Goal: Task Accomplishment & Management: Manage account settings

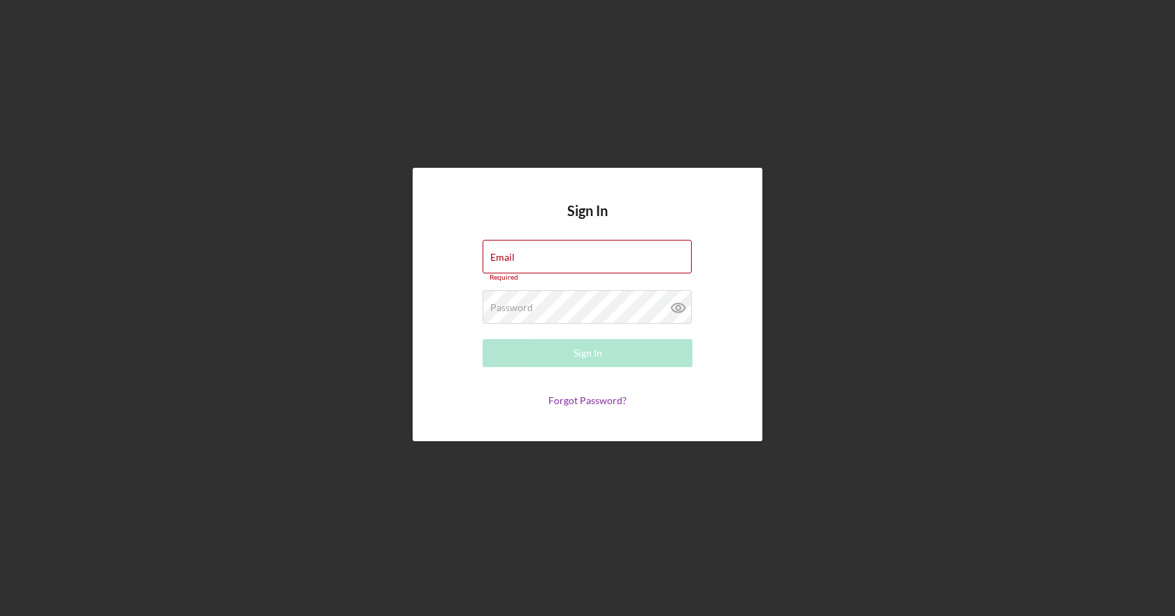
type input "[EMAIL_ADDRESS][DOMAIN_NAME]"
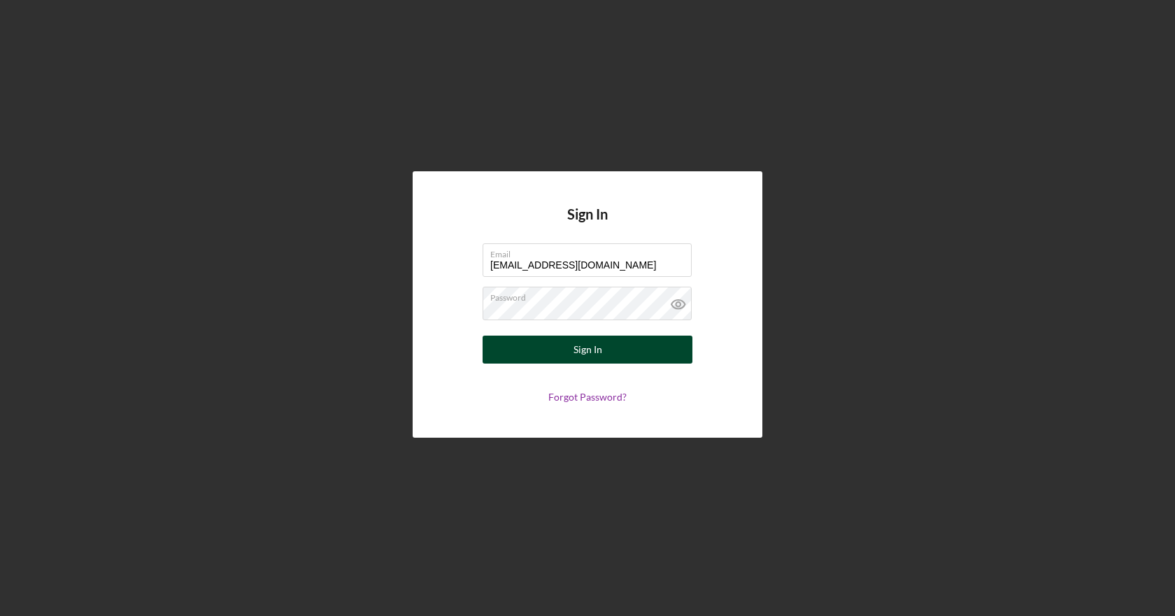
click at [569, 349] on button "Sign In" at bounding box center [588, 350] width 210 height 28
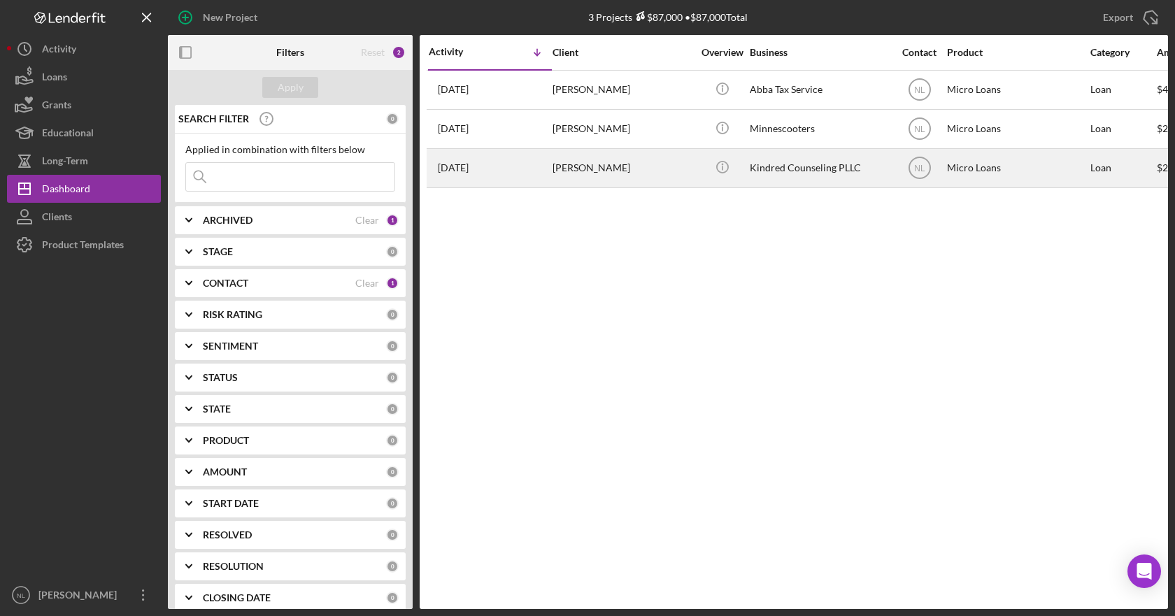
click at [590, 166] on div "[PERSON_NAME]" at bounding box center [623, 168] width 140 height 37
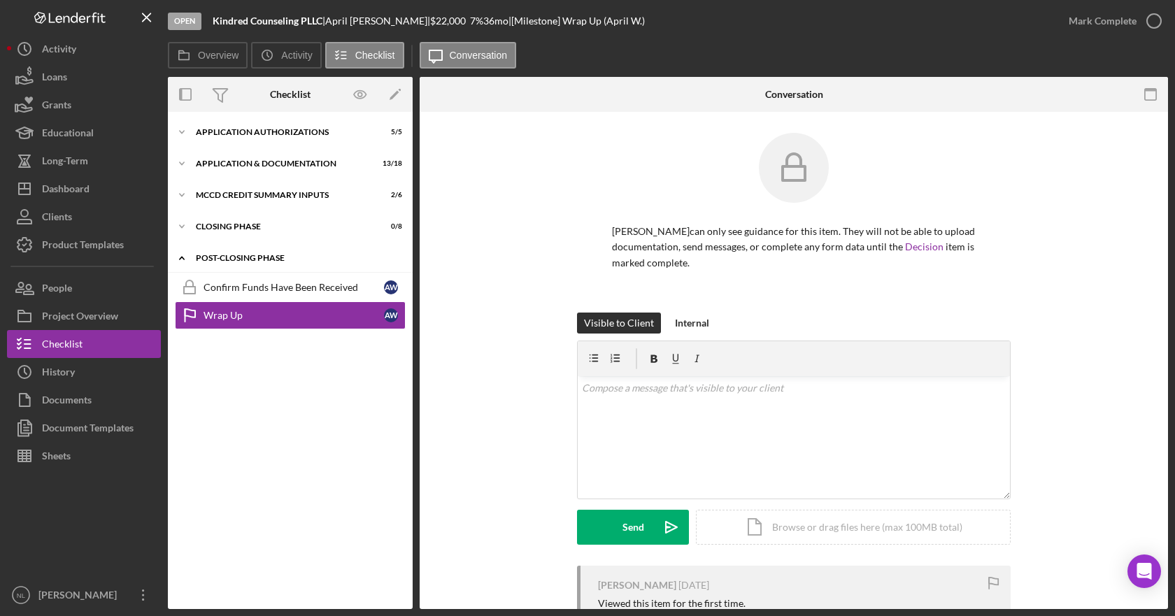
click at [302, 255] on div "Post-Closing Phase" at bounding box center [295, 258] width 199 height 8
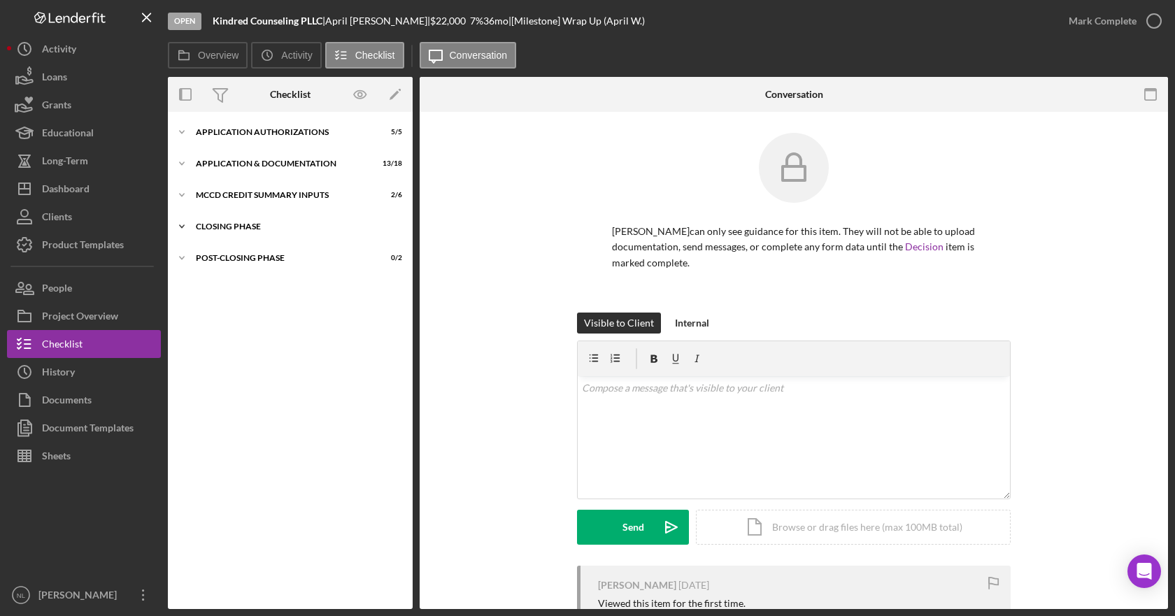
click at [180, 227] on icon "Icon/Expander" at bounding box center [182, 227] width 28 height 28
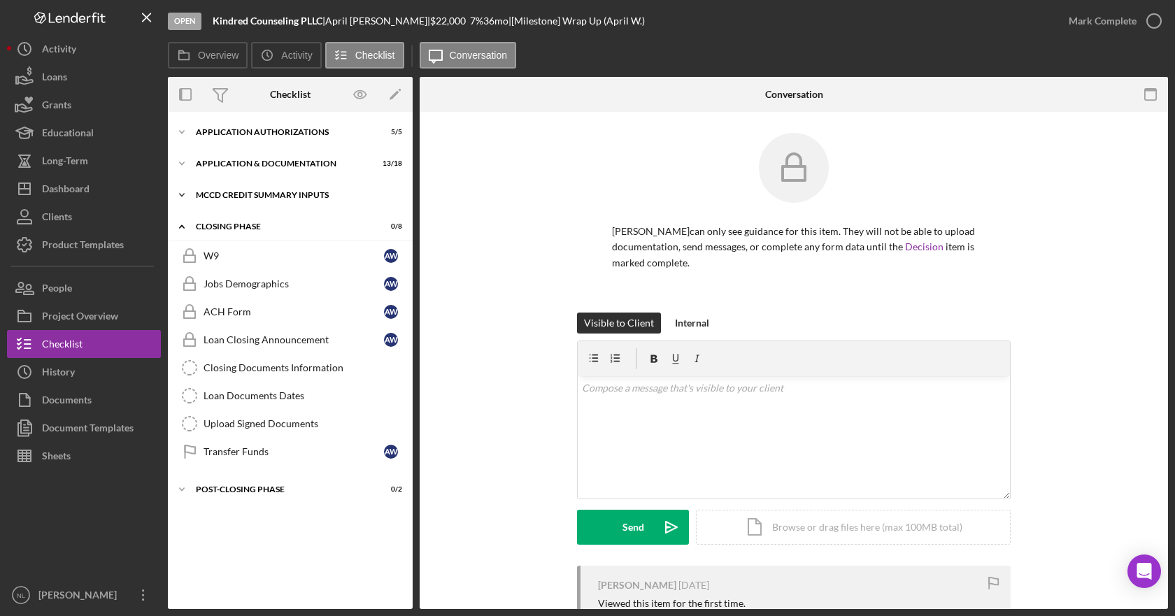
click at [182, 200] on icon "Icon/Expander" at bounding box center [182, 195] width 28 height 28
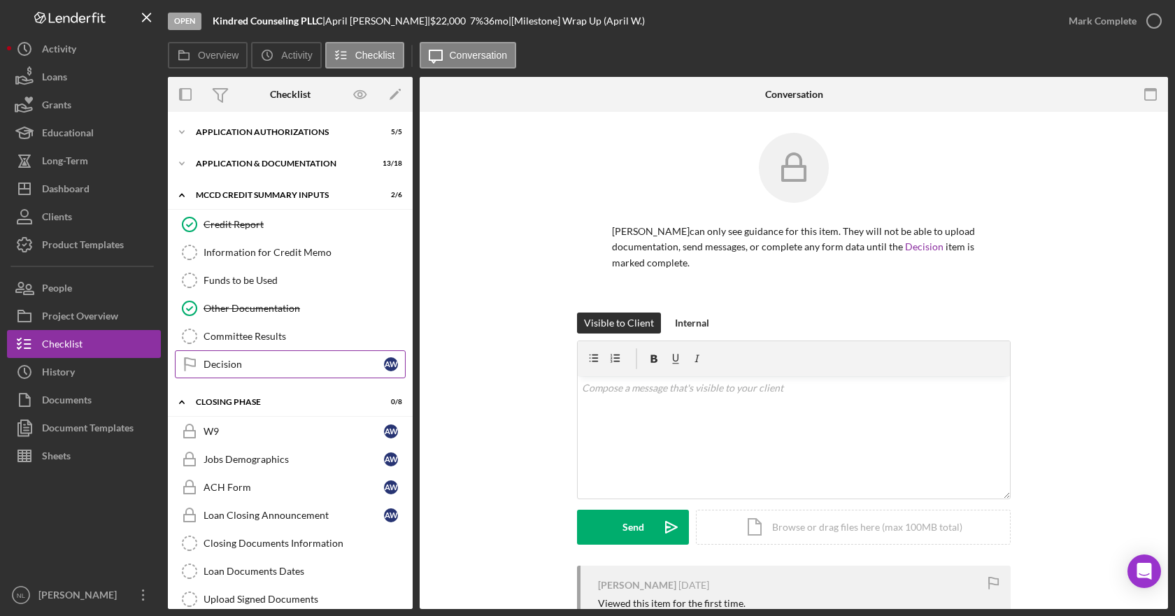
click at [255, 357] on link "Decision Decision A W" at bounding box center [290, 364] width 231 height 28
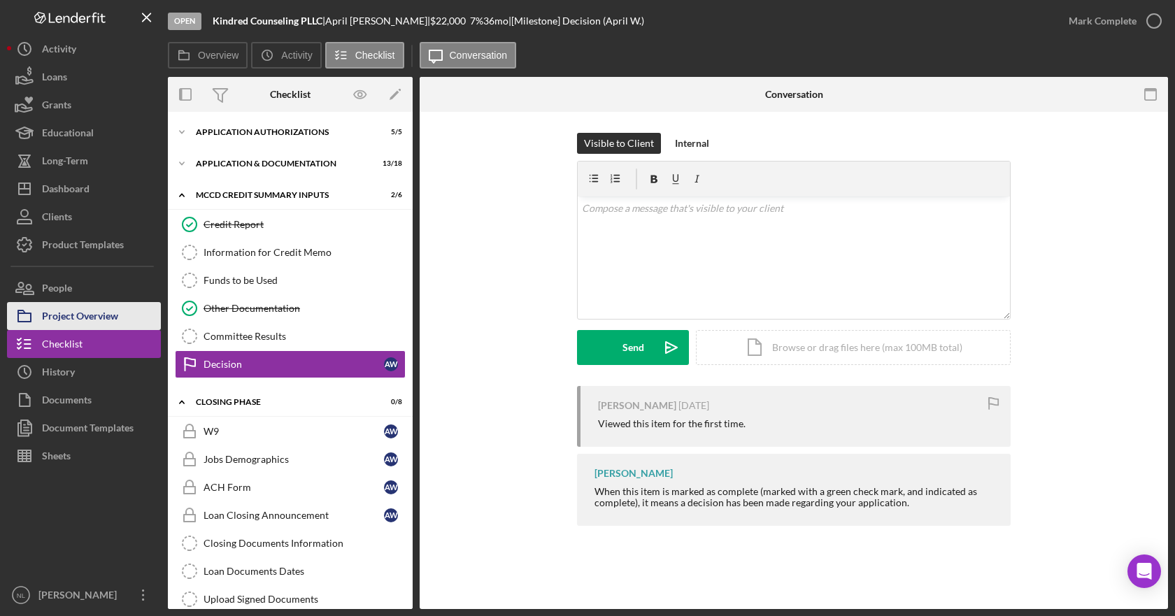
click at [89, 325] on div "Project Overview" at bounding box center [80, 317] width 76 height 31
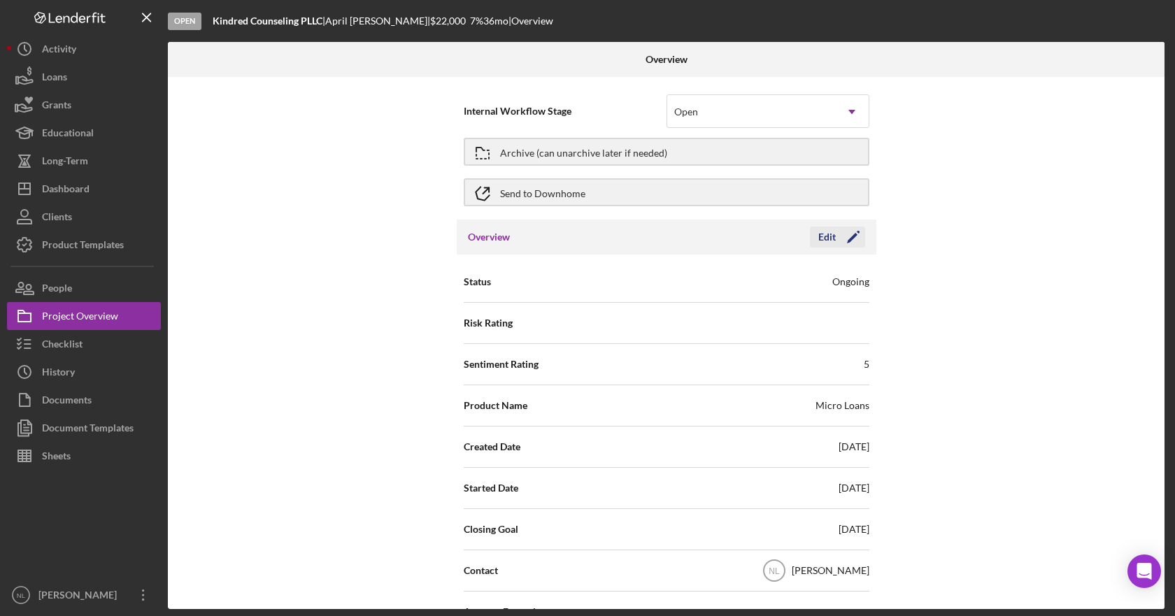
click at [841, 240] on icon "Icon/Edit" at bounding box center [853, 237] width 35 height 35
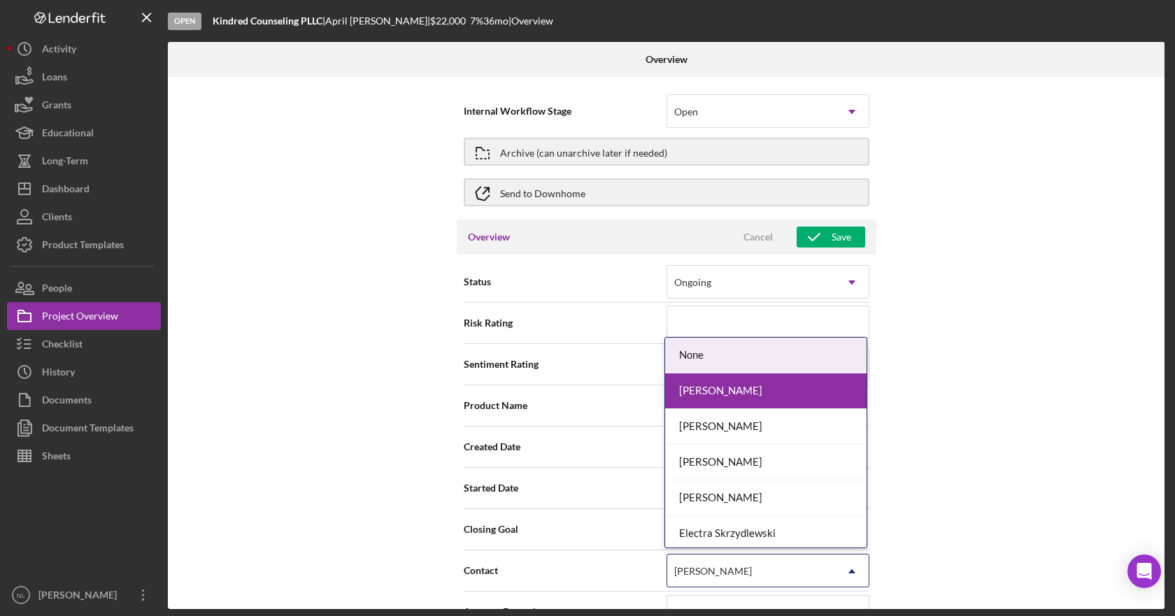
click at [841, 572] on icon "Icon/Dropdown Arrow" at bounding box center [852, 572] width 34 height 34
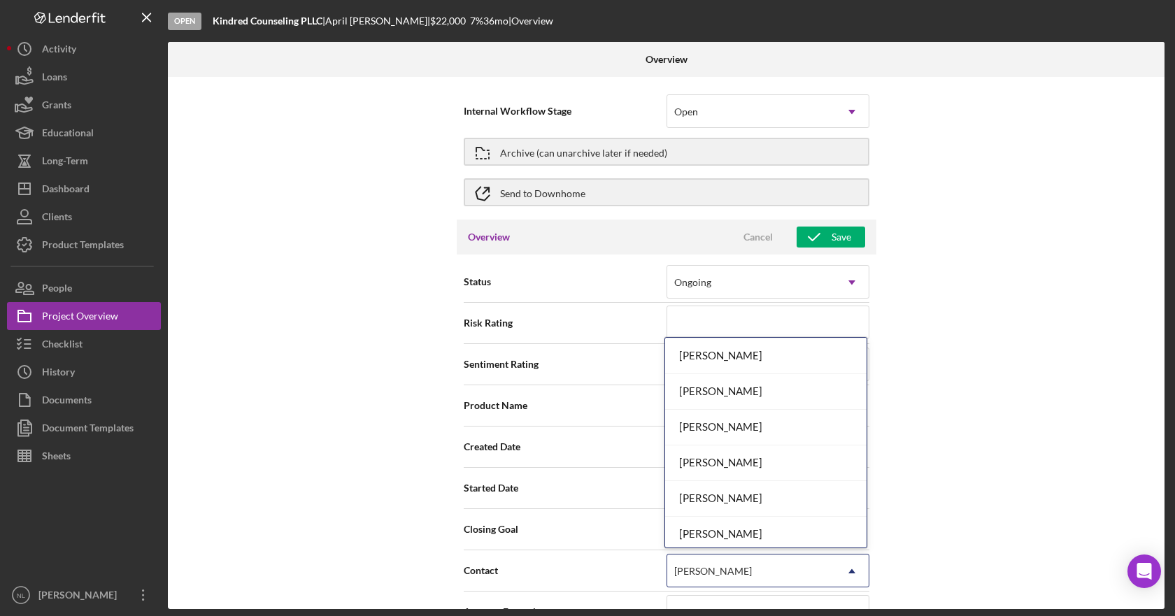
scroll to position [290, 0]
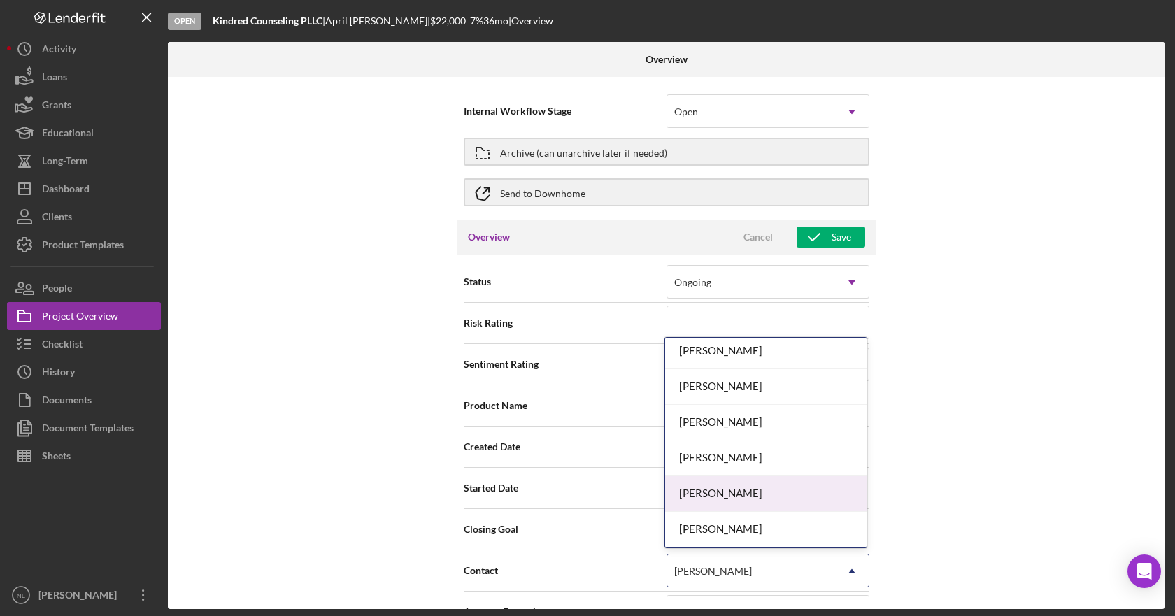
click at [800, 492] on div "[PERSON_NAME]" at bounding box center [765, 494] width 201 height 36
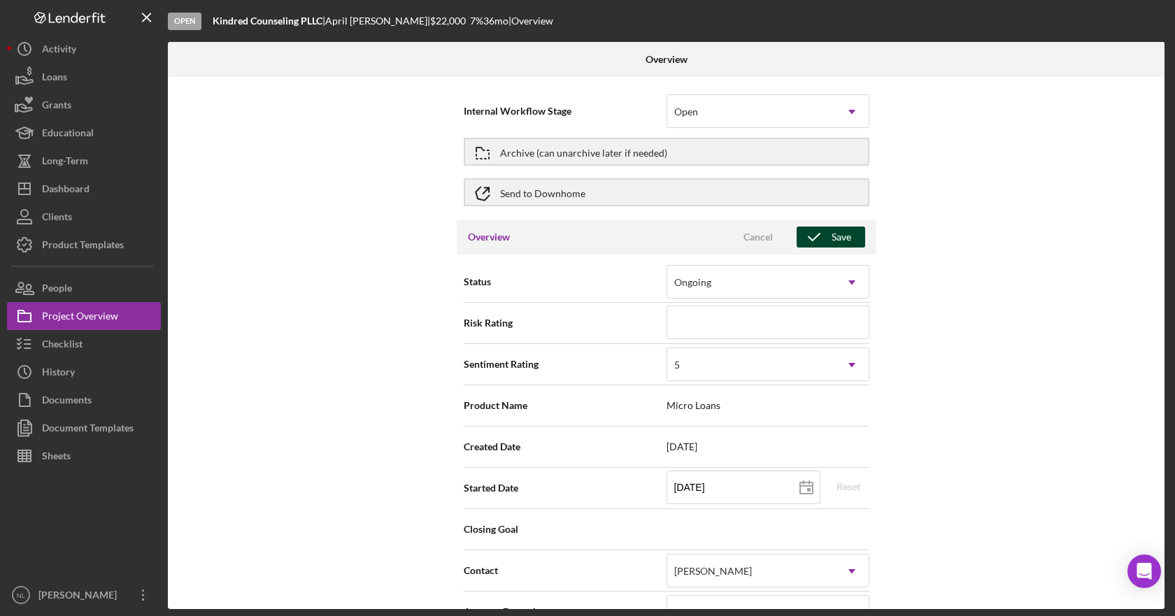
click at [836, 239] on div "Save" at bounding box center [842, 237] width 20 height 21
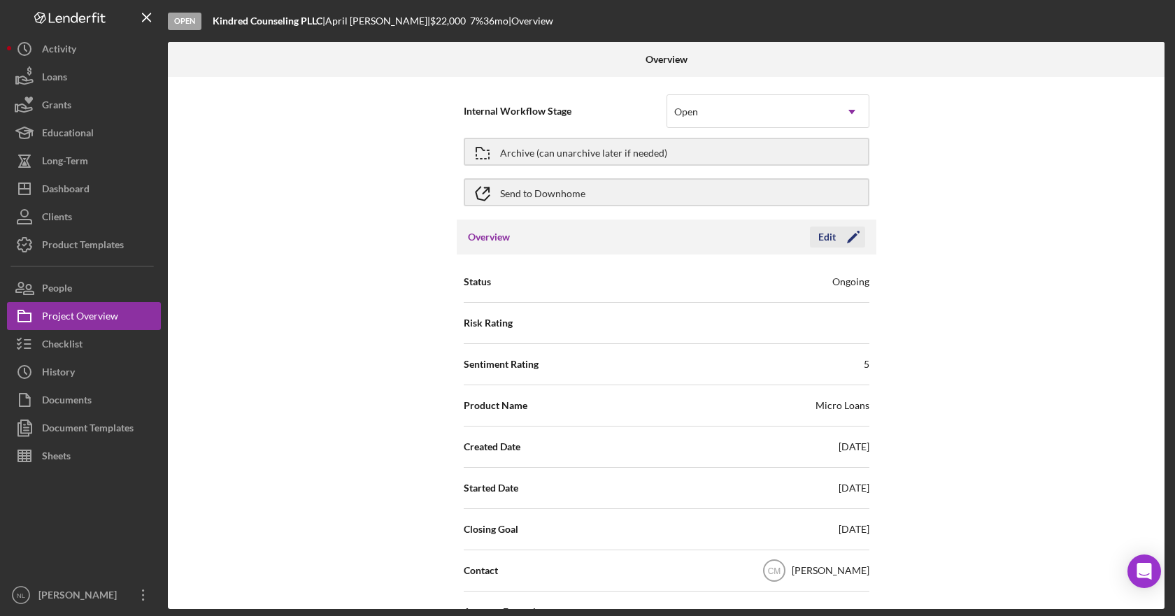
click at [823, 244] on div "Edit" at bounding box center [826, 237] width 17 height 21
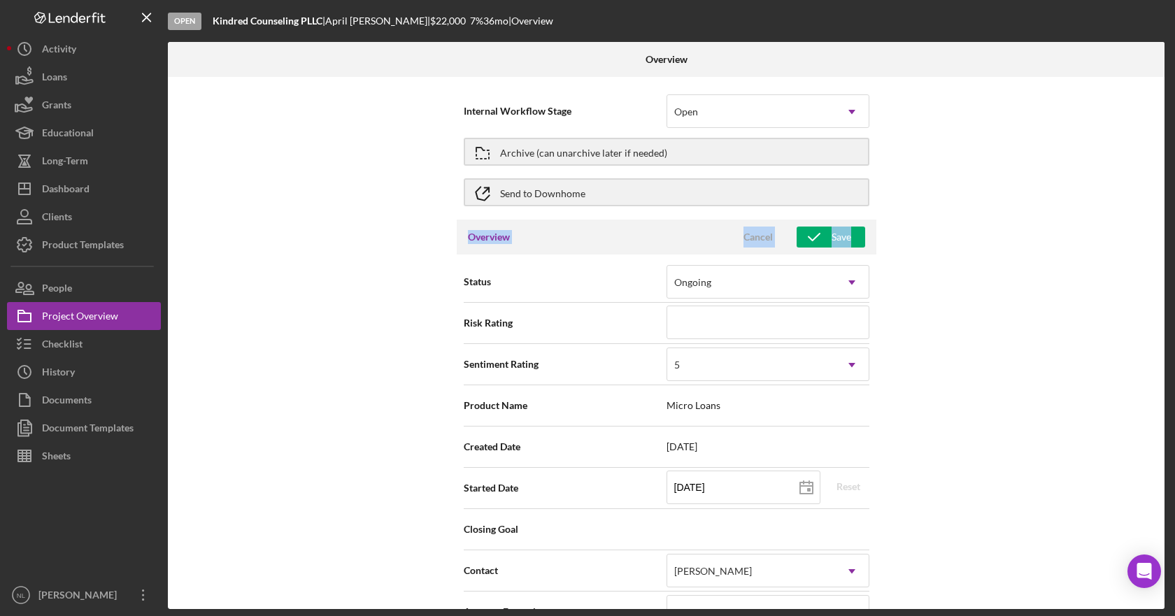
drag, startPoint x: 1165, startPoint y: 199, endPoint x: 1167, endPoint y: 241, distance: 41.3
click at [1167, 241] on div "Overview Internal Workflow Stage Open Icon/Dropdown Arrow Archive (can unarchiv…" at bounding box center [668, 325] width 1000 height 567
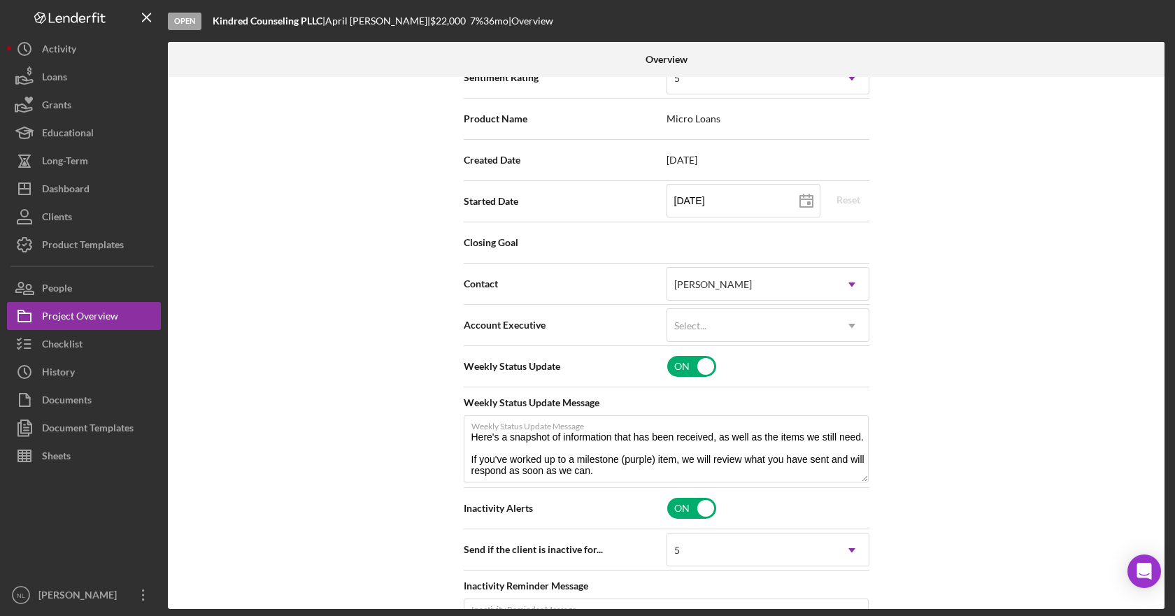
scroll to position [273, 0]
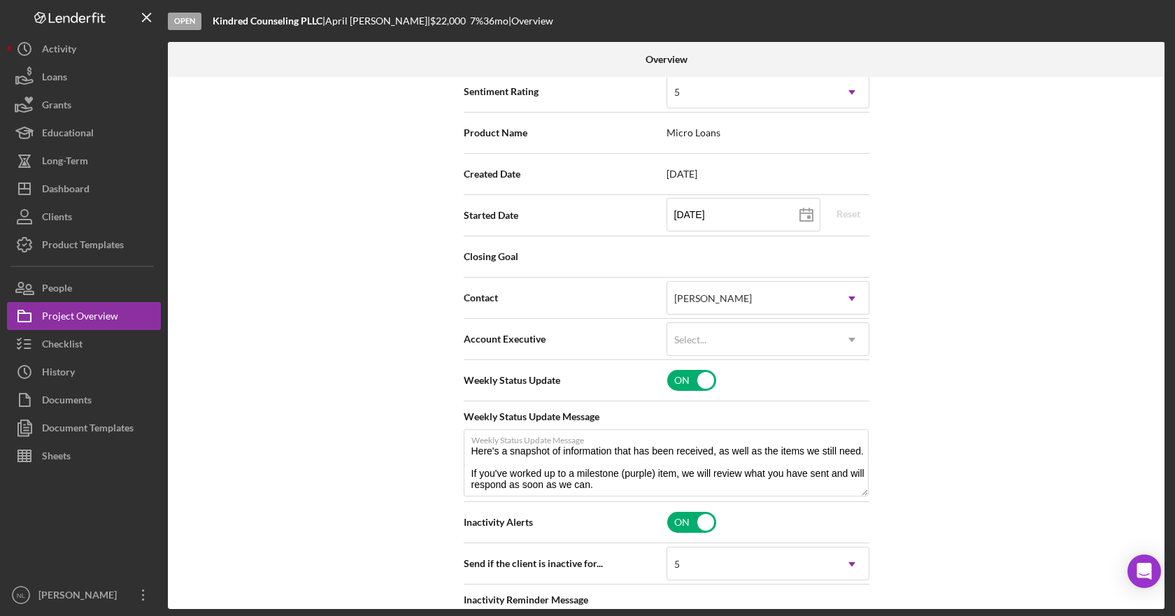
click at [807, 252] on div "Closing Goal" at bounding box center [667, 256] width 406 height 35
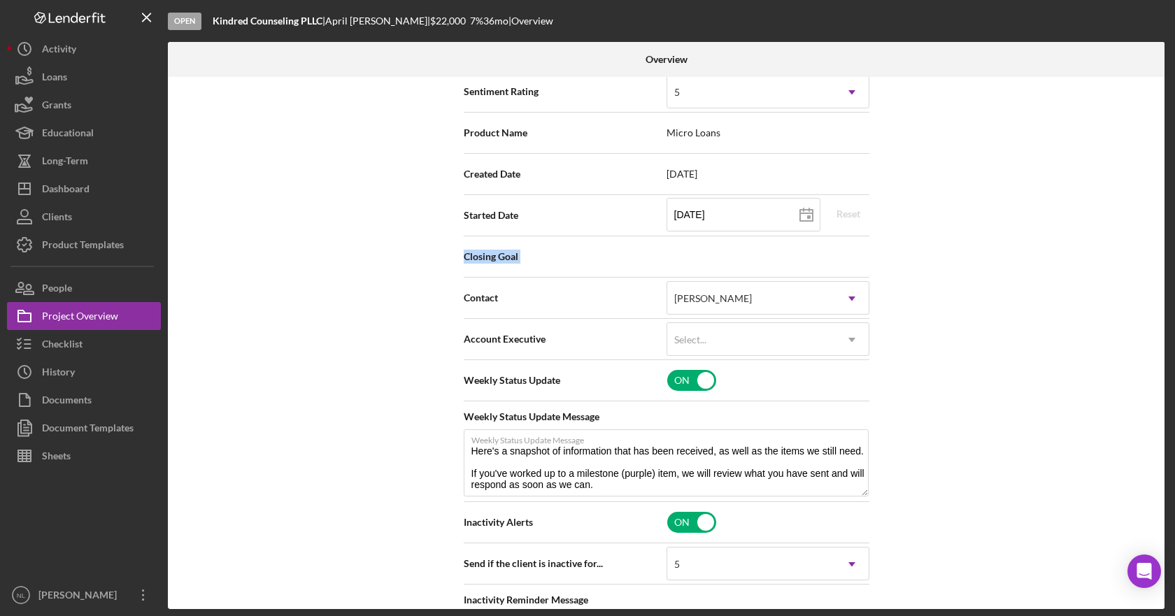
click at [1073, 274] on div "Internal Workflow Stage Open Icon/Dropdown Arrow Archive (can unarchive later i…" at bounding box center [666, 343] width 997 height 532
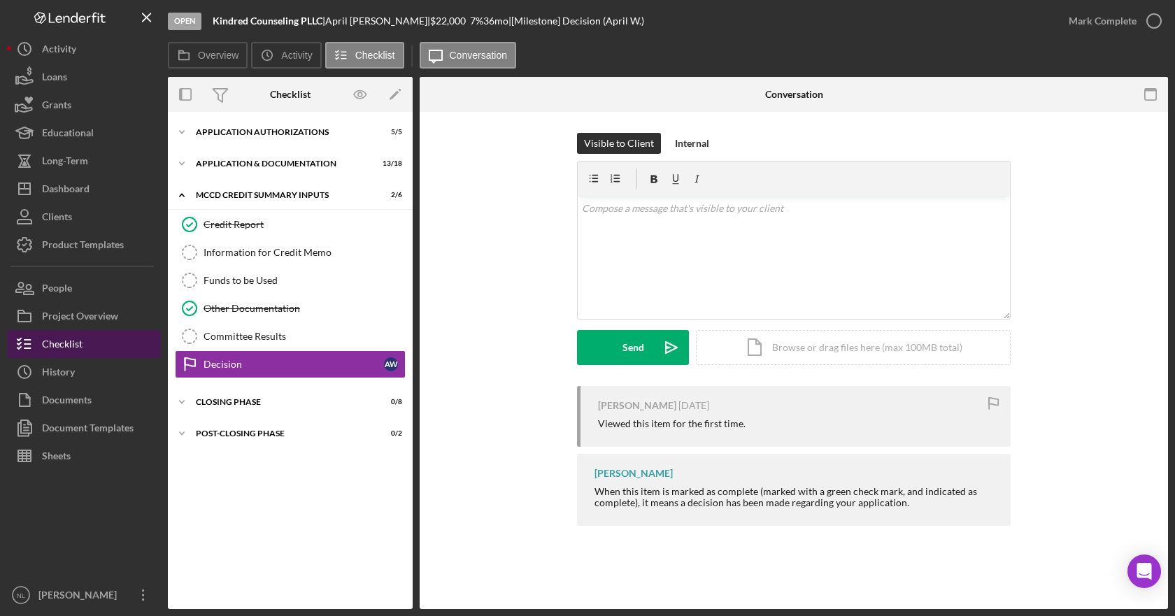
click at [112, 346] on button "Checklist" at bounding box center [84, 344] width 154 height 28
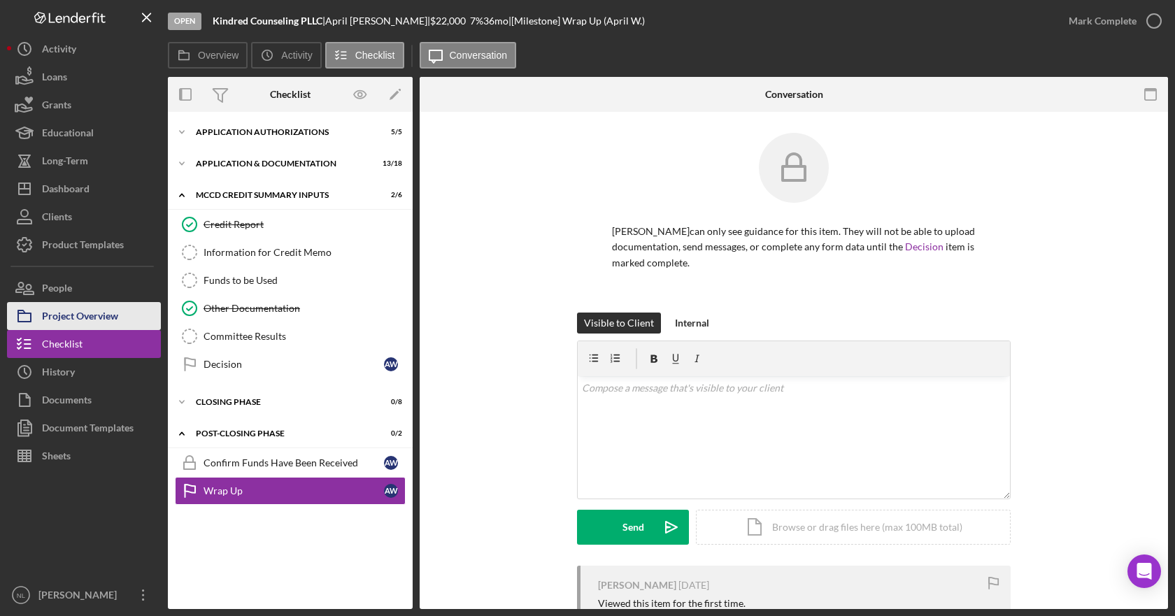
click at [117, 318] on div "Project Overview" at bounding box center [80, 317] width 76 height 31
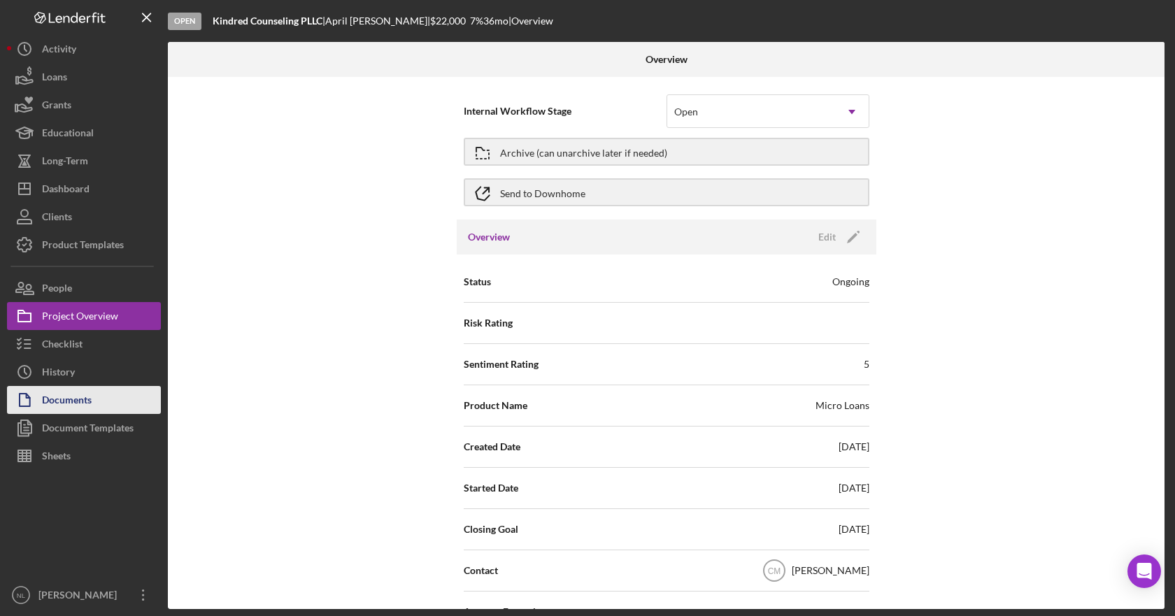
click at [101, 405] on button "Documents" at bounding box center [84, 400] width 154 height 28
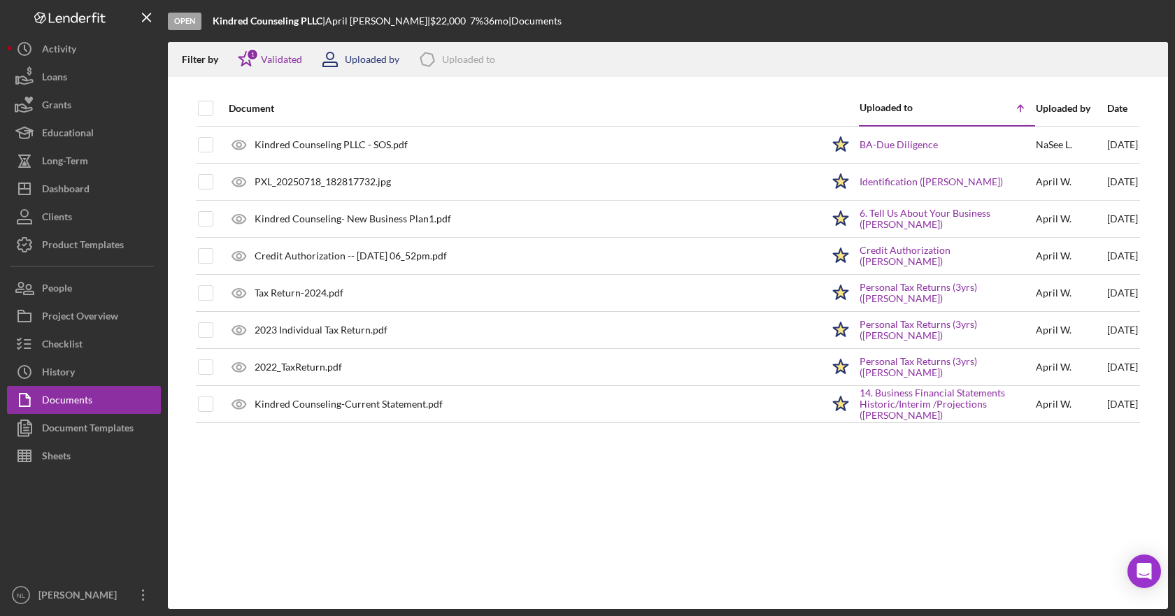
click at [367, 54] on div "Uploaded by" at bounding box center [372, 59] width 55 height 11
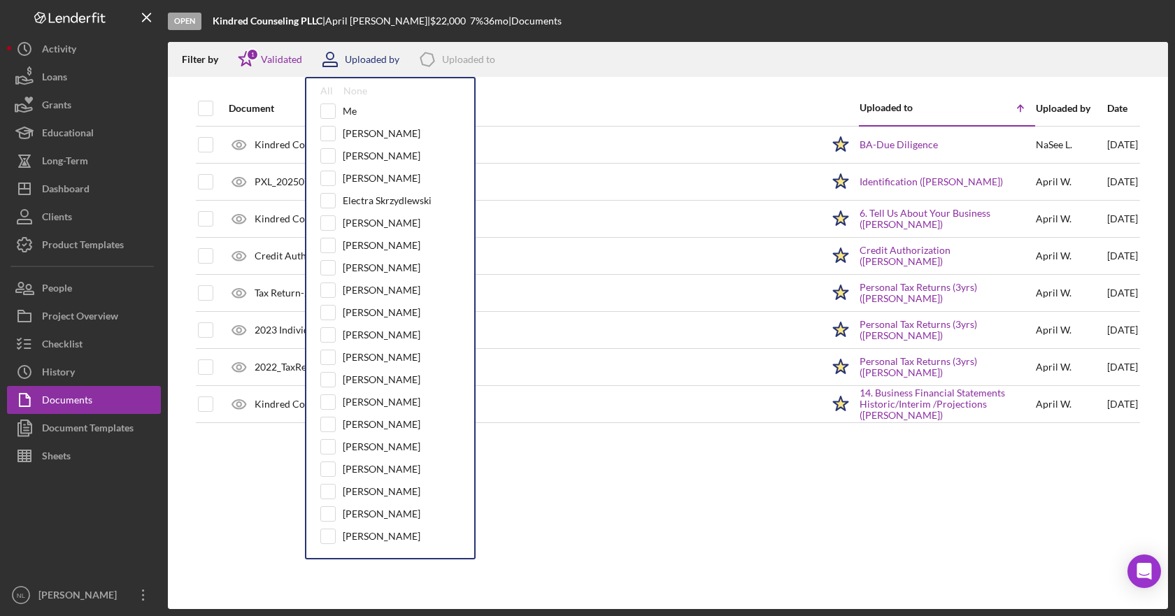
click at [367, 54] on div "Uploaded by" at bounding box center [372, 59] width 55 height 11
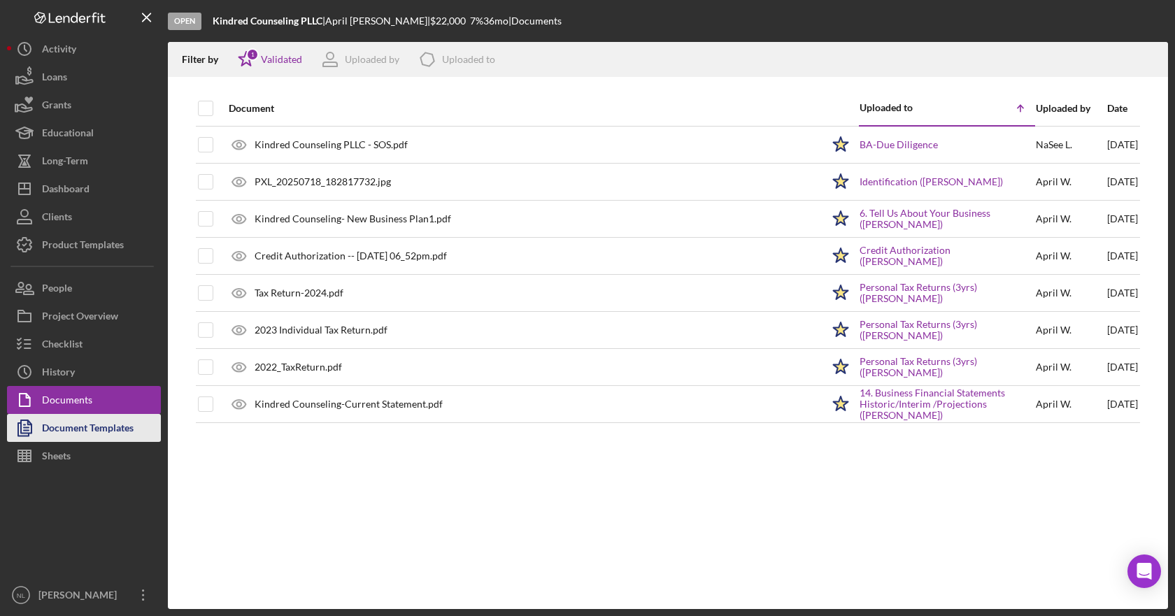
click at [117, 440] on div "Document Templates" at bounding box center [88, 429] width 92 height 31
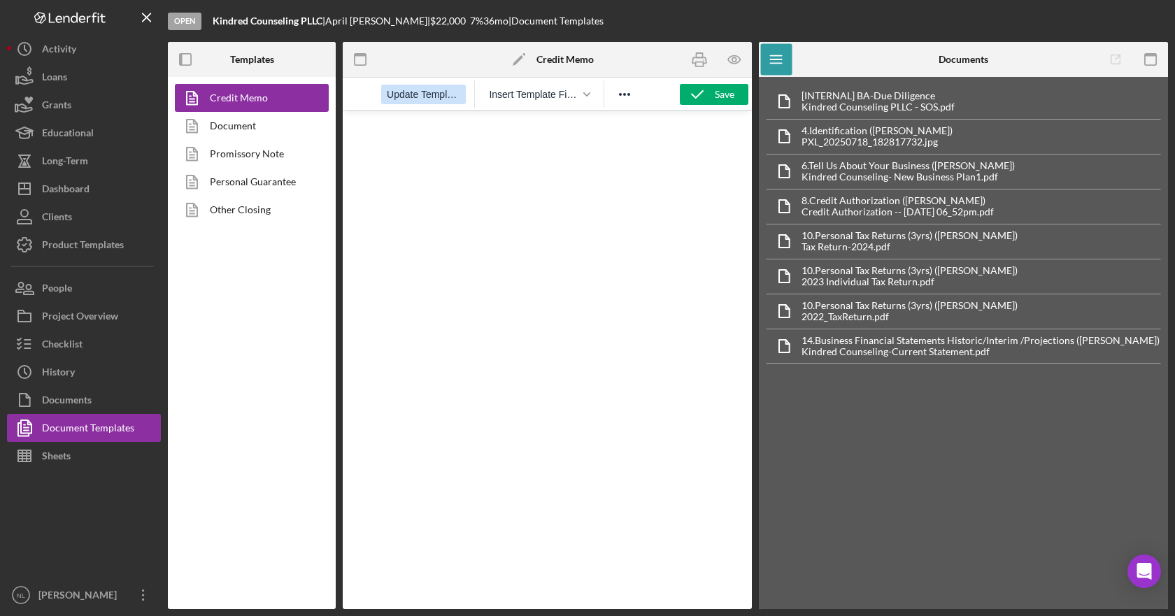
click at [439, 97] on span "Update Template" at bounding box center [423, 94] width 73 height 11
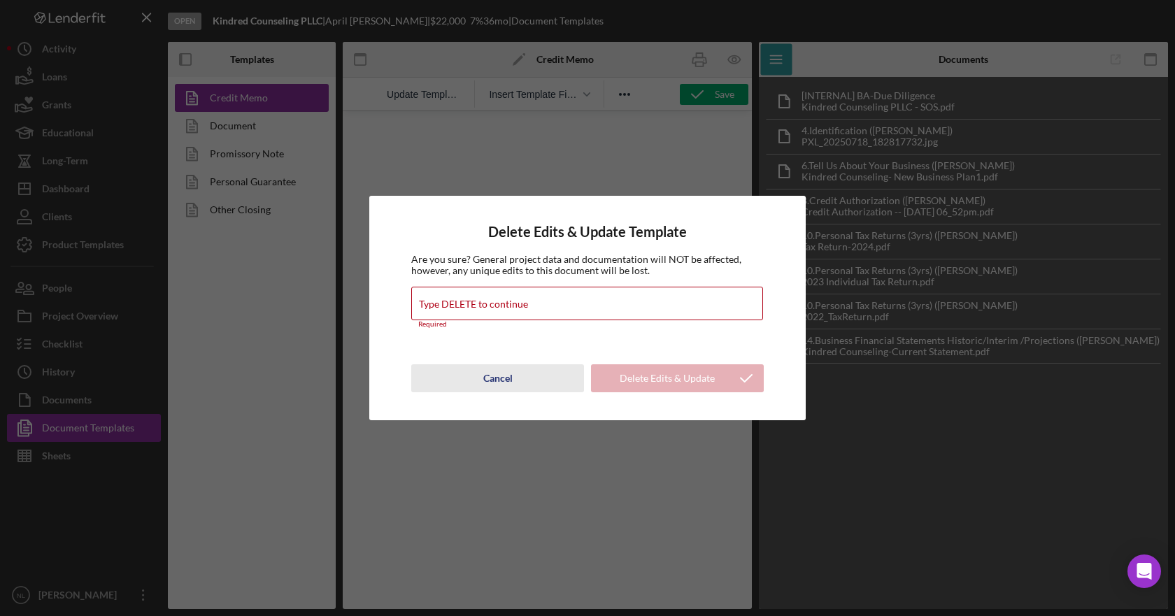
click at [513, 374] on button "Cancel" at bounding box center [497, 378] width 173 height 28
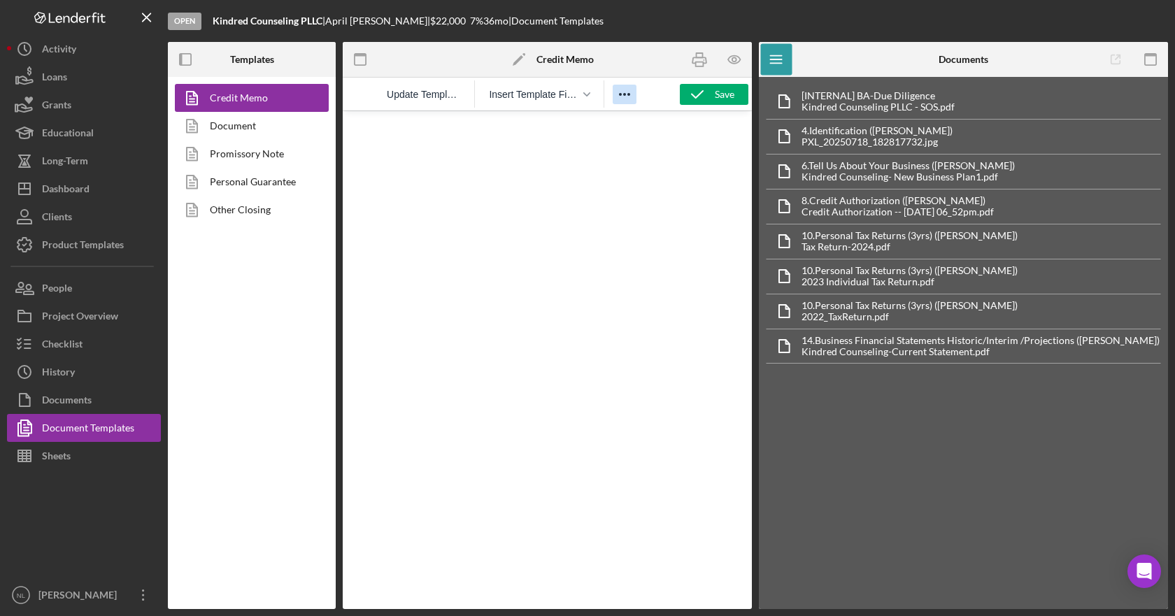
click at [618, 89] on icon "Reveal or hide additional toolbar items" at bounding box center [624, 94] width 17 height 17
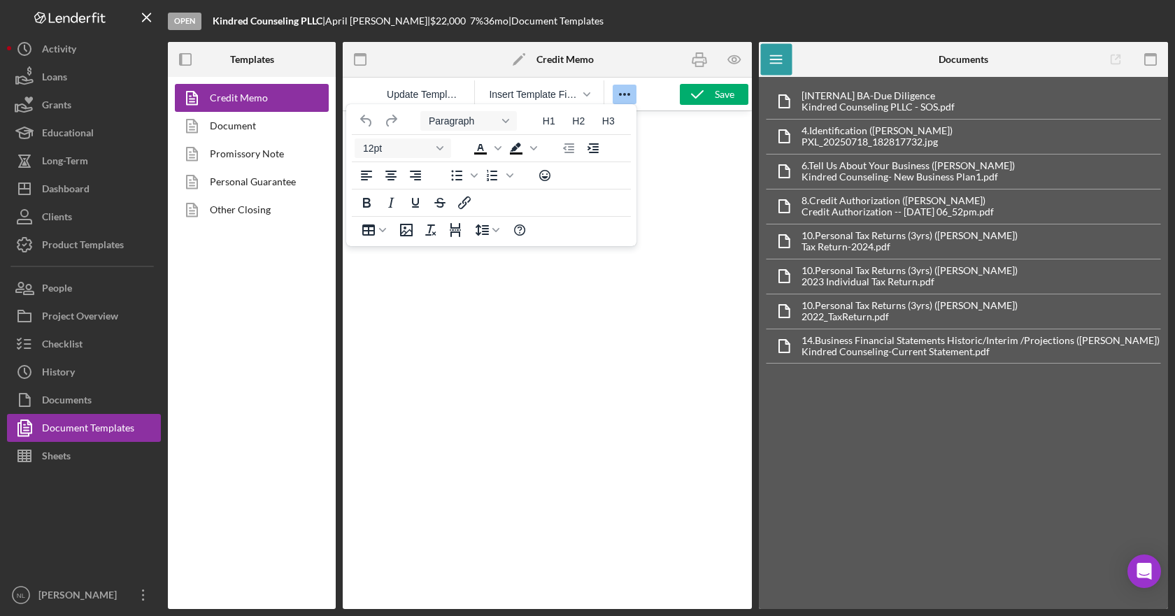
drag, startPoint x: 669, startPoint y: 176, endPoint x: 269, endPoint y: 248, distance: 406.5
click at [343, 149] on html at bounding box center [547, 130] width 409 height 38
click at [269, 248] on div "Credit Memo Document Promissory Note Personal Guarantee Other Closing" at bounding box center [252, 343] width 168 height 532
click at [238, 120] on link "Document" at bounding box center [248, 126] width 147 height 28
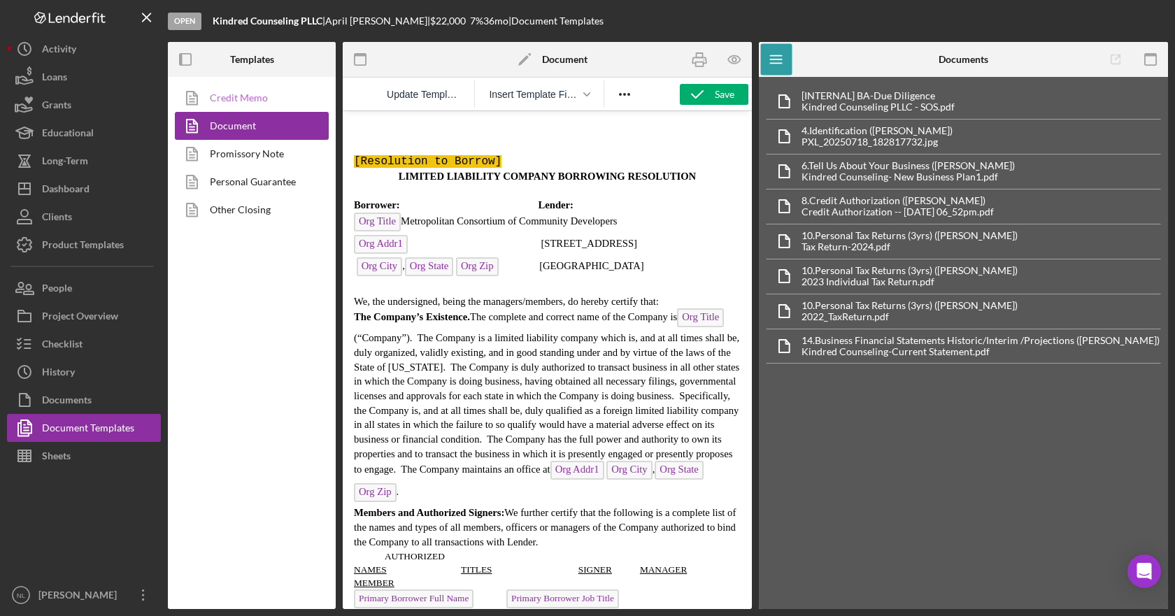
click at [238, 101] on link "Credit Memo" at bounding box center [248, 98] width 147 height 28
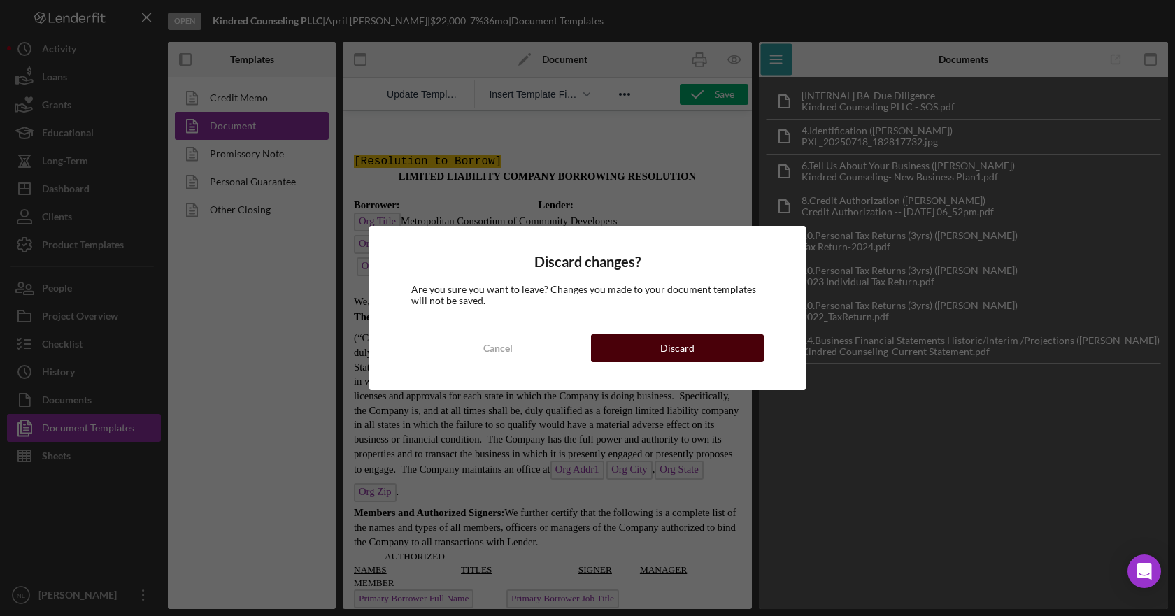
click at [738, 355] on button "Discard" at bounding box center [677, 348] width 173 height 28
